Goal: Book appointment/travel/reservation

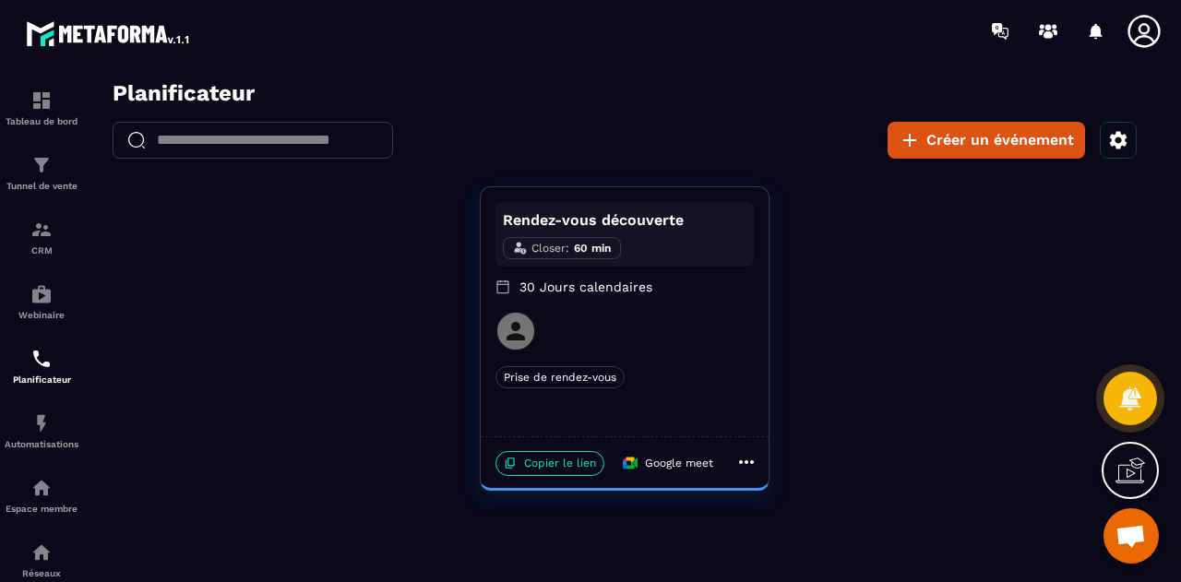
scroll to position [9503, 0]
click at [525, 449] on div "Copier le lien Google meet" at bounding box center [606, 460] width 236 height 34
click at [531, 460] on p "Copier le lien" at bounding box center [549, 463] width 109 height 25
click at [818, 103] on h2 "Planificateur" at bounding box center [638, 93] width 1050 height 27
drag, startPoint x: 803, startPoint y: 97, endPoint x: 653, endPoint y: 81, distance: 150.3
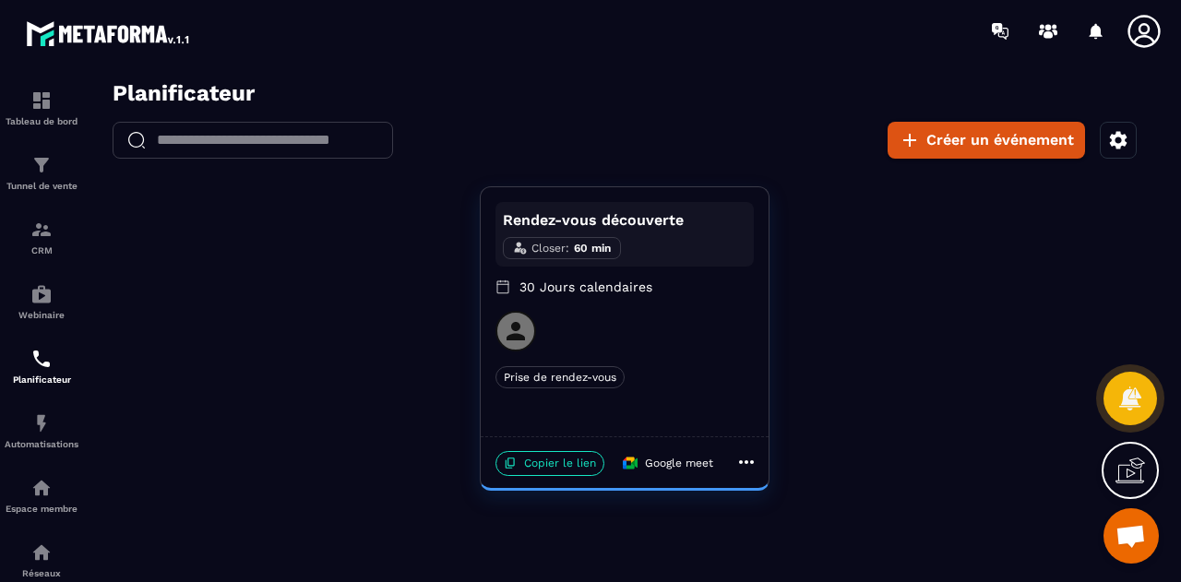
click at [803, 97] on h2 "Planificateur" at bounding box center [638, 93] width 1050 height 27
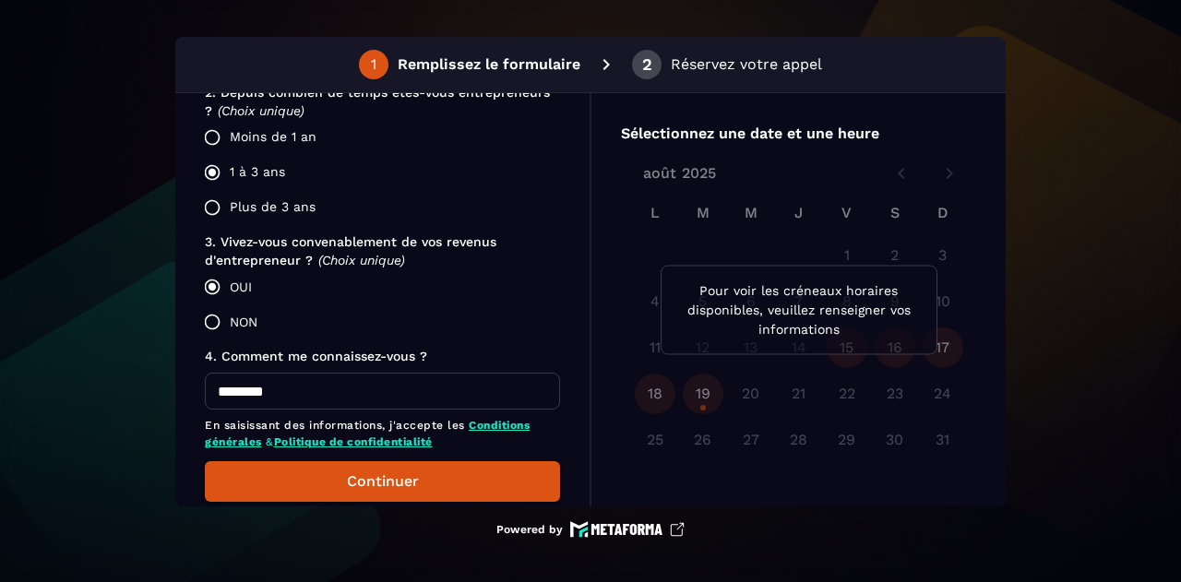
scroll to position [622, 0]
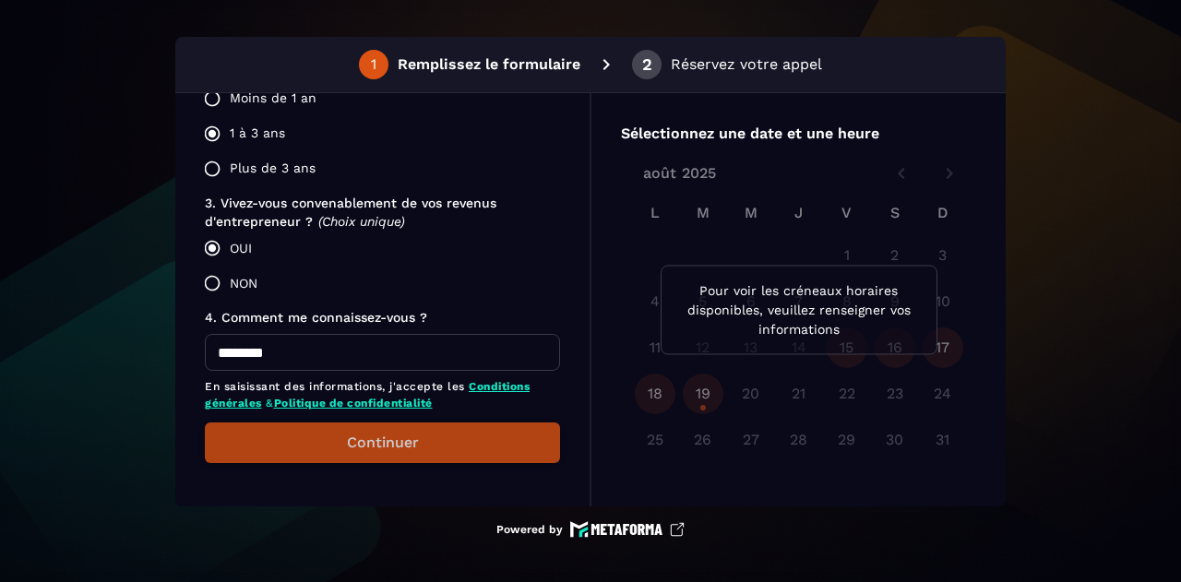
click at [342, 436] on button "Continuer" at bounding box center [382, 443] width 355 height 41
